Goal: Find specific page/section: Find specific page/section

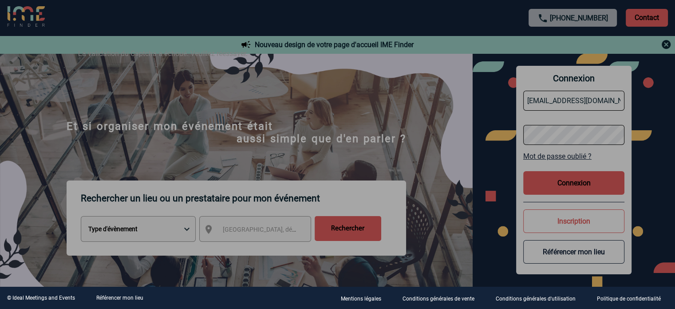
click at [494, 175] on div at bounding box center [337, 154] width 675 height 309
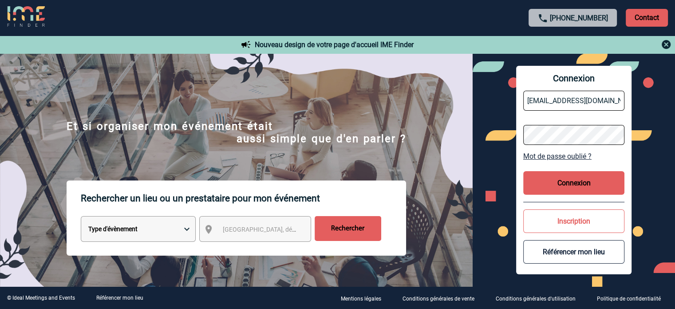
click at [538, 182] on button "Connexion" at bounding box center [573, 183] width 101 height 24
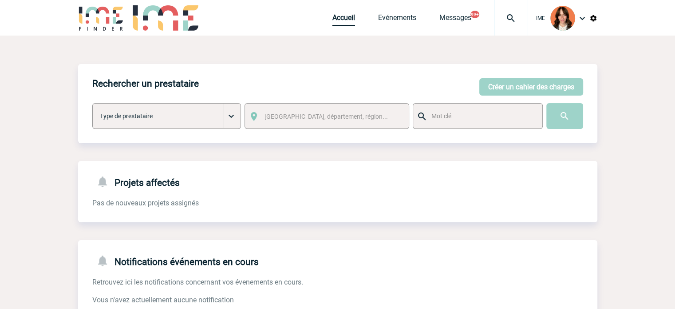
drag, startPoint x: 342, startPoint y: 16, endPoint x: 234, endPoint y: 161, distance: 180.6
click at [342, 16] on link "Accueil" at bounding box center [343, 19] width 23 height 12
click at [71, 60] on body "IME Accueil Evénements 99+" at bounding box center [337, 273] width 675 height 546
click at [519, 13] on img at bounding box center [511, 18] width 32 height 11
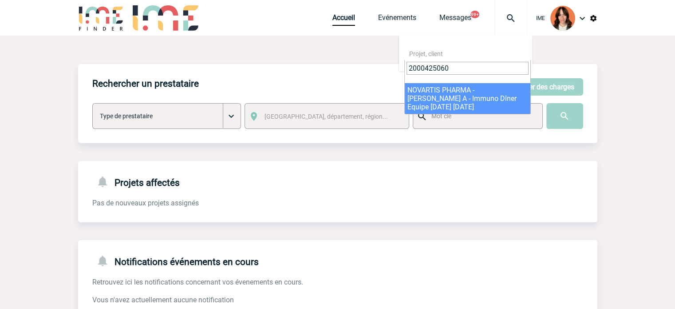
type input "2000425060"
select select "24561"
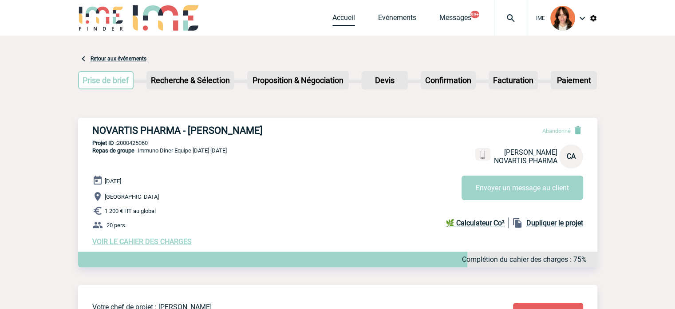
click at [344, 20] on link "Accueil" at bounding box center [343, 19] width 23 height 12
